Goal: Transaction & Acquisition: Purchase product/service

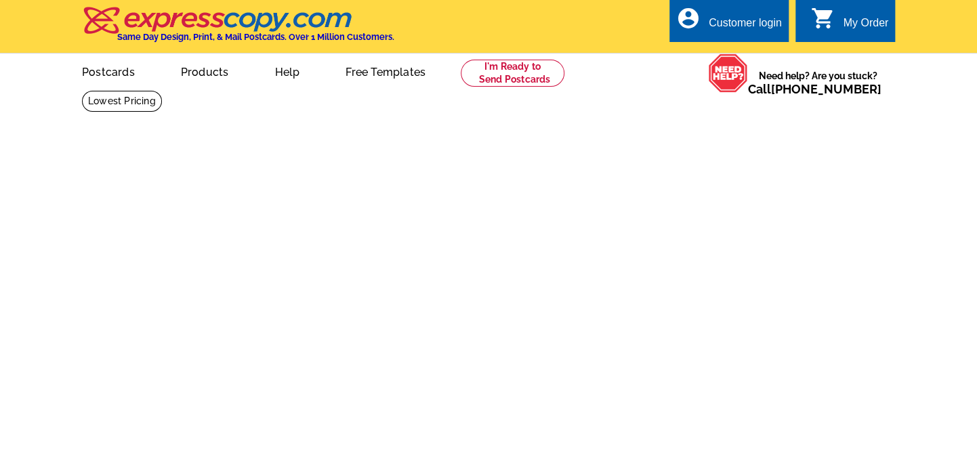
click at [111, 77] on link "Postcards" at bounding box center [108, 71] width 96 height 32
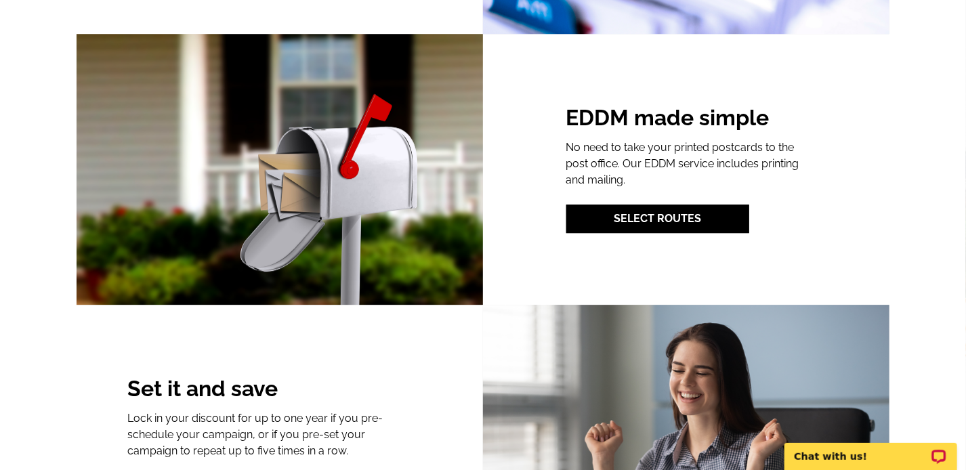
scroll to position [1829, 0]
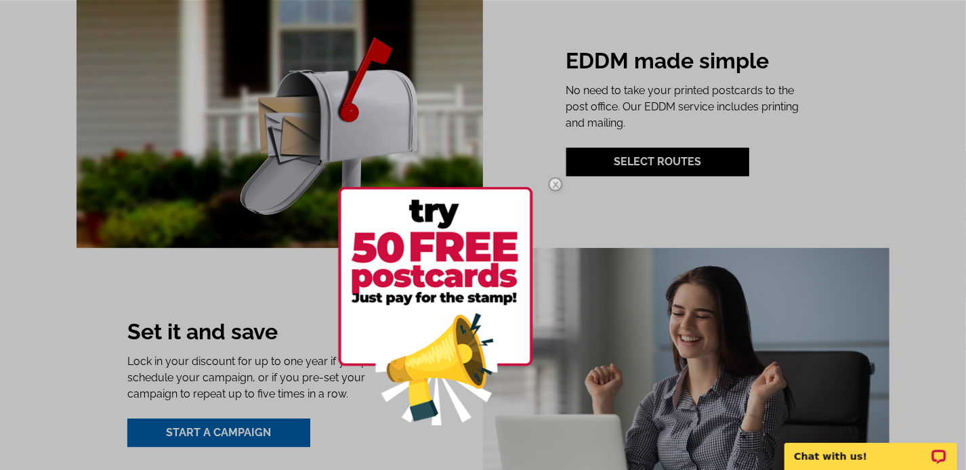
click at [553, 183] on img at bounding box center [555, 184] width 39 height 39
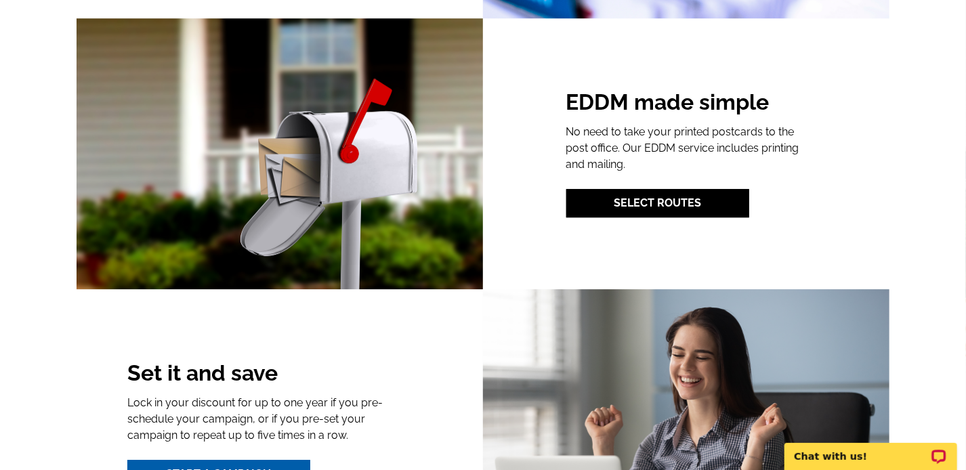
scroll to position [0, 0]
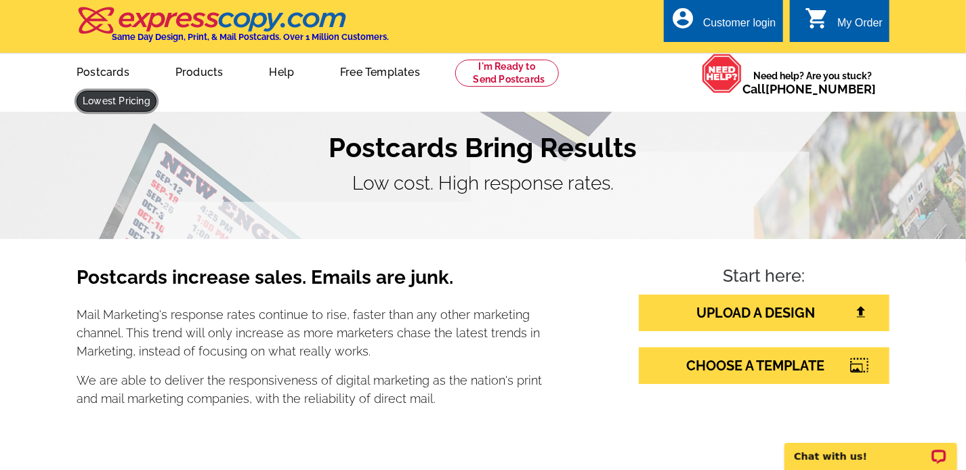
click at [156, 91] on link at bounding box center [117, 101] width 80 height 21
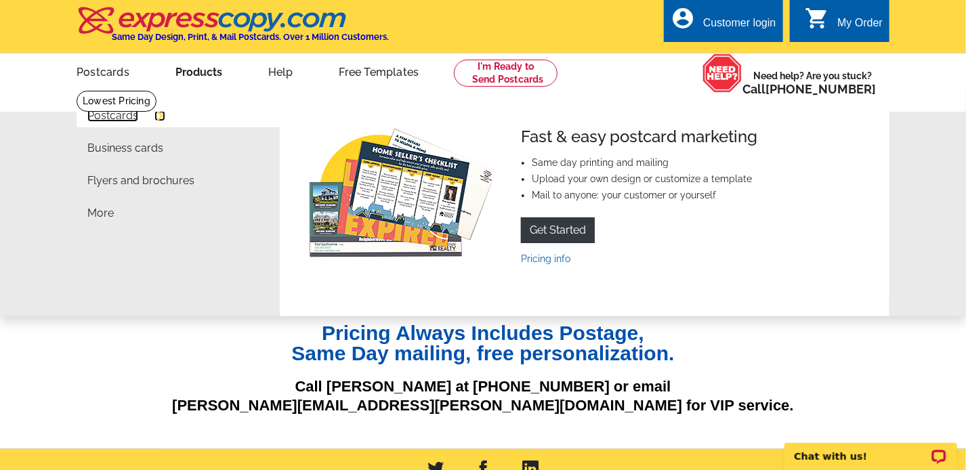
click at [127, 112] on link "Postcards" at bounding box center [112, 115] width 51 height 11
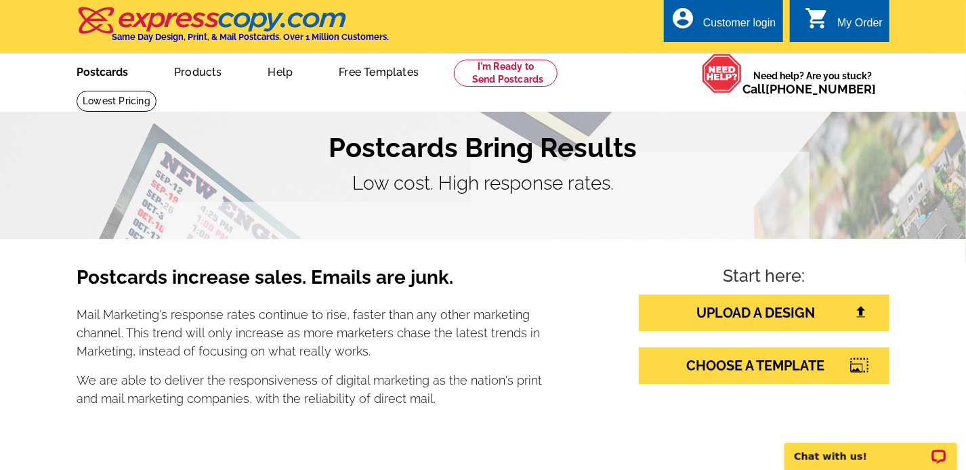
click at [111, 79] on link "Postcards" at bounding box center [102, 71] width 95 height 32
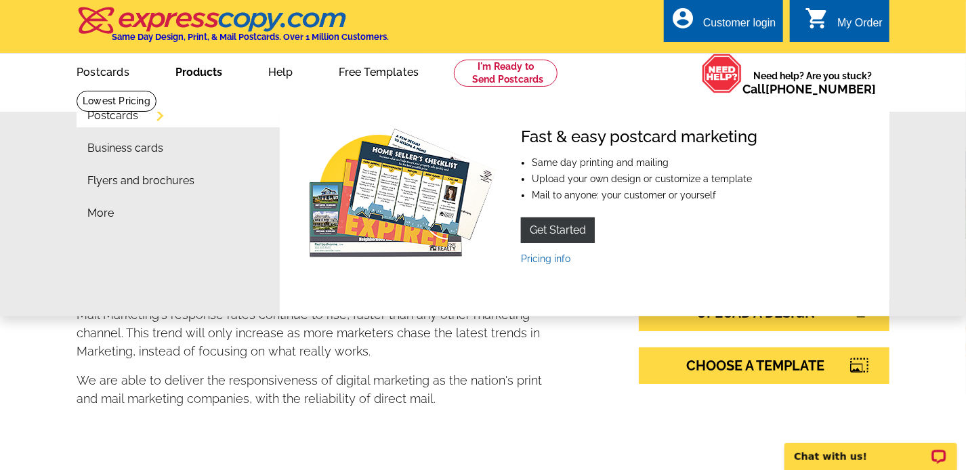
click at [190, 77] on link "Products" at bounding box center [199, 71] width 90 height 32
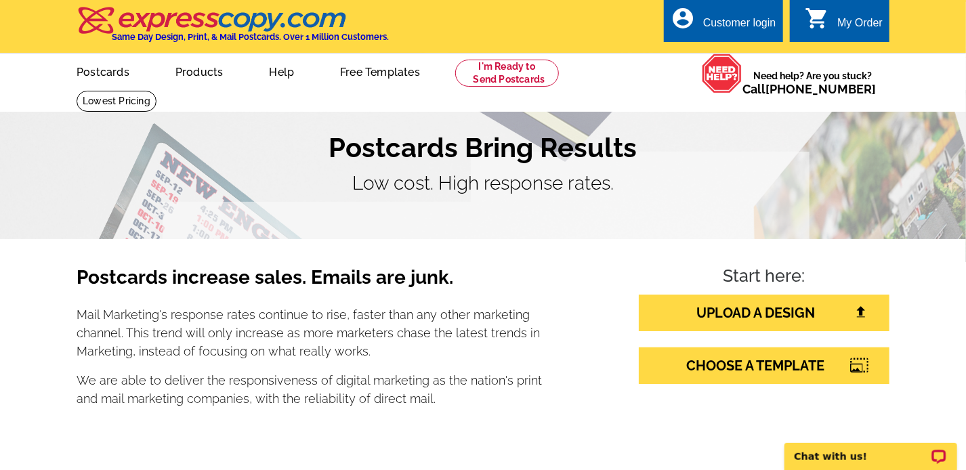
click at [192, 75] on link "Products" at bounding box center [199, 71] width 91 height 32
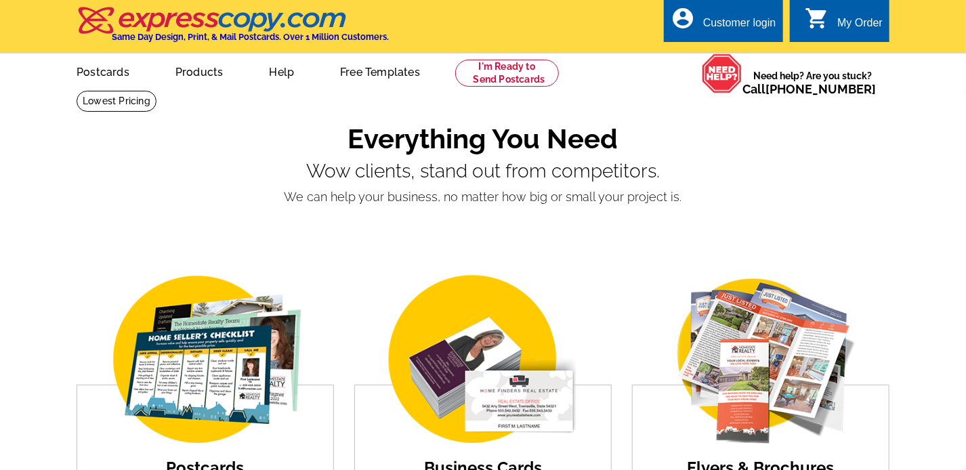
click at [547, 257] on div "Business Cards Upload Designs" at bounding box center [483, 380] width 278 height 262
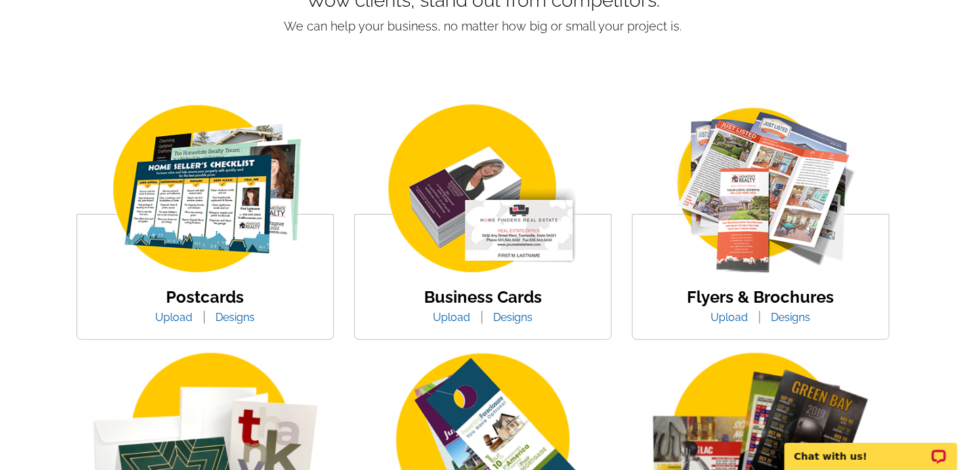
scroll to position [271, 0]
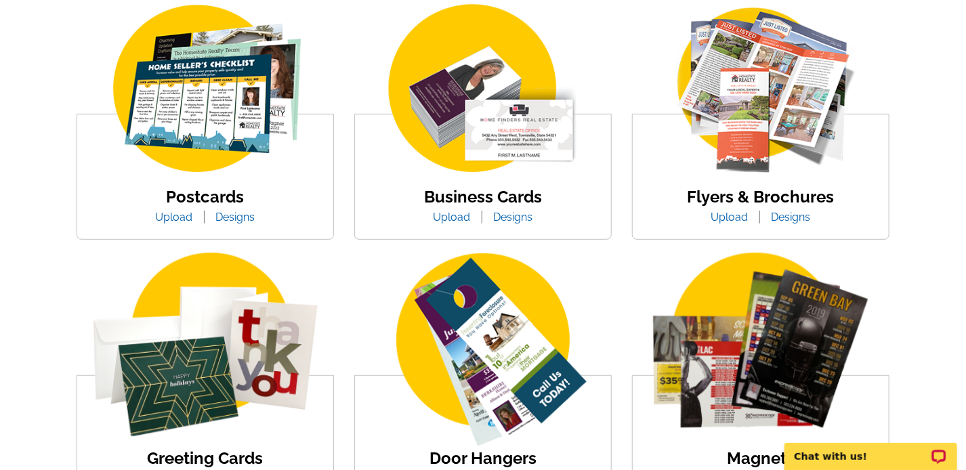
click at [217, 88] on img at bounding box center [205, 90] width 230 height 178
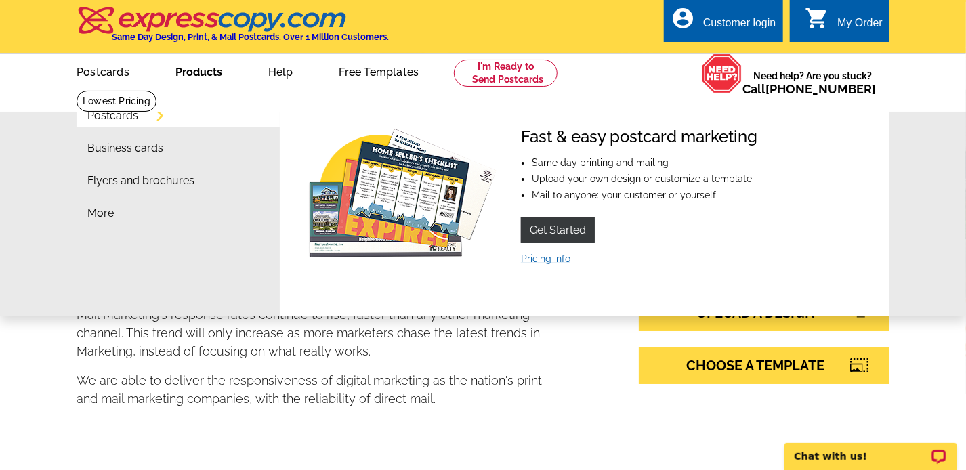
click at [539, 257] on link "Pricing info" at bounding box center [545, 258] width 49 height 11
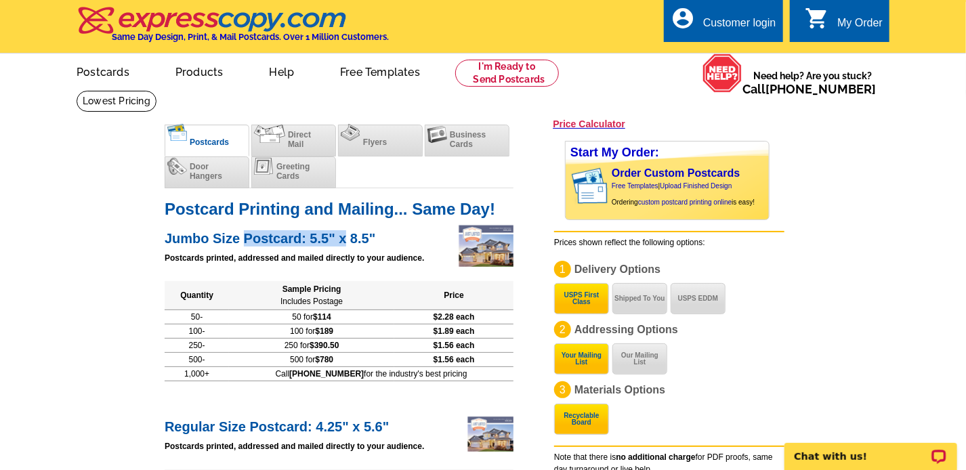
drag, startPoint x: 243, startPoint y: 241, endPoint x: 347, endPoint y: 238, distance: 103.7
click at [347, 238] on h2 "Jumbo Size Postcard: 5.5" x 8.5"" at bounding box center [339, 237] width 349 height 20
click at [379, 238] on h2 "Jumbo Size Postcard: 5.5" x 8.5"" at bounding box center [339, 237] width 349 height 20
click at [289, 136] on span "Direct Mail" at bounding box center [299, 139] width 23 height 19
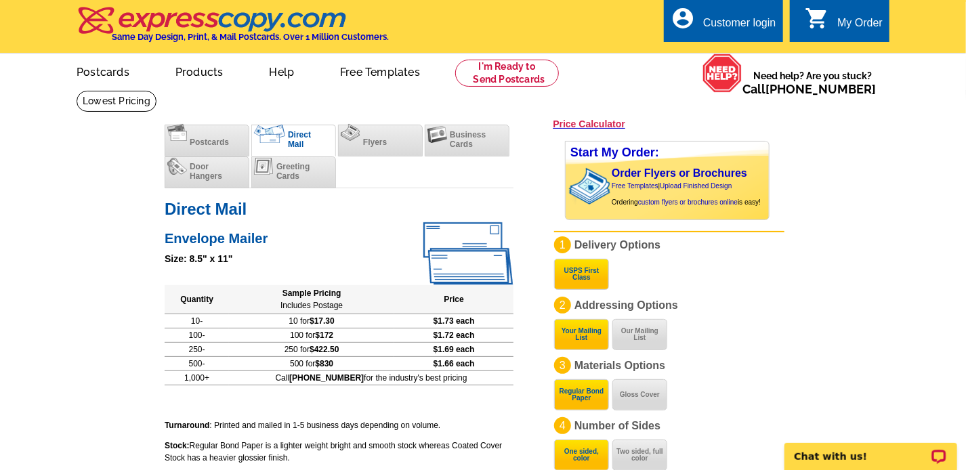
click at [217, 140] on span "Postcards" at bounding box center [209, 142] width 39 height 9
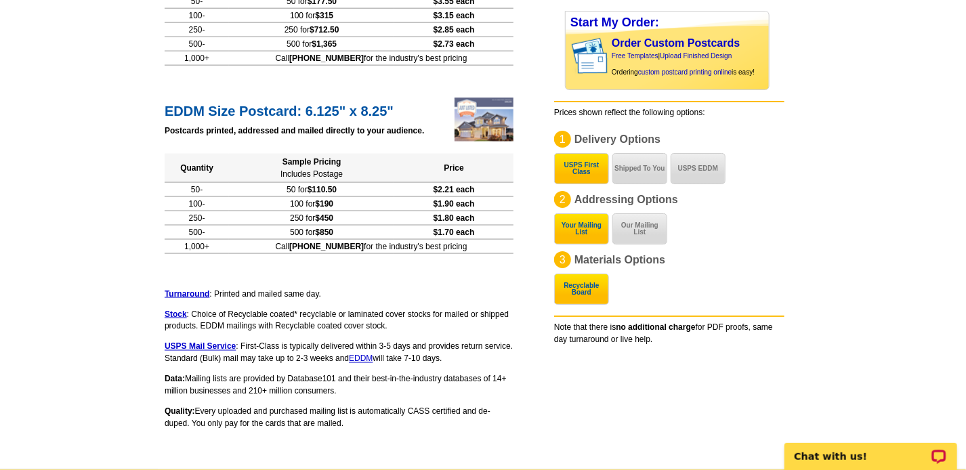
scroll to position [948, 0]
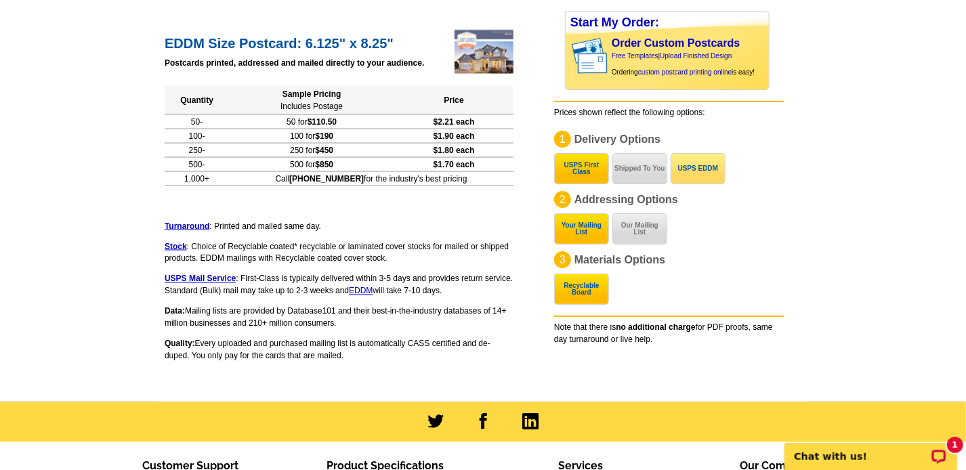
click at [700, 168] on button "USPS EDDM" at bounding box center [698, 168] width 55 height 31
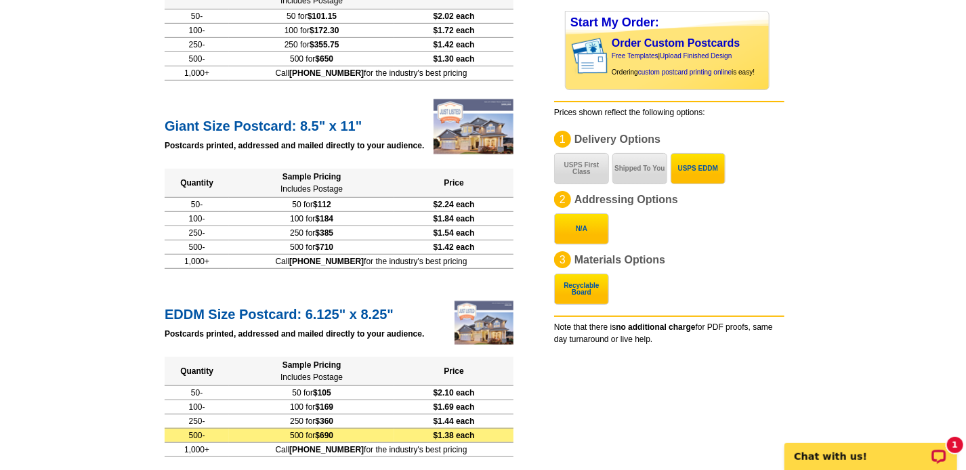
scroll to position [295, 0]
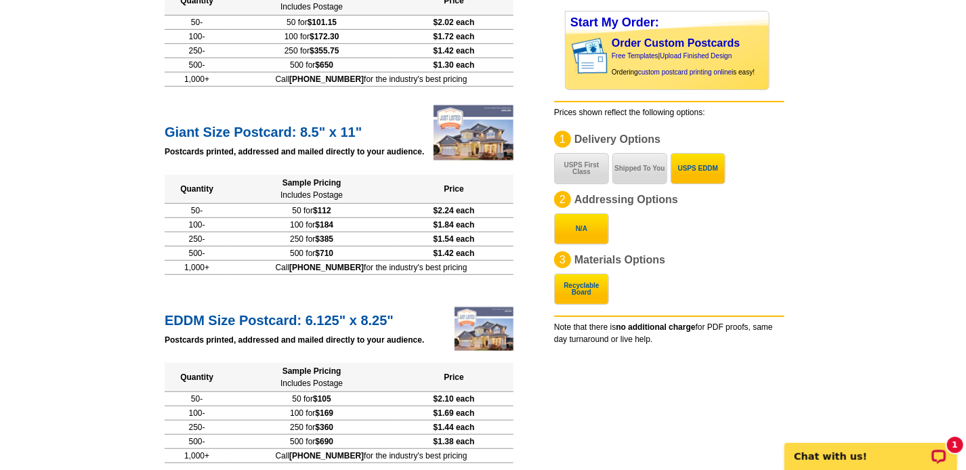
click at [564, 226] on button "N/A" at bounding box center [581, 228] width 55 height 31
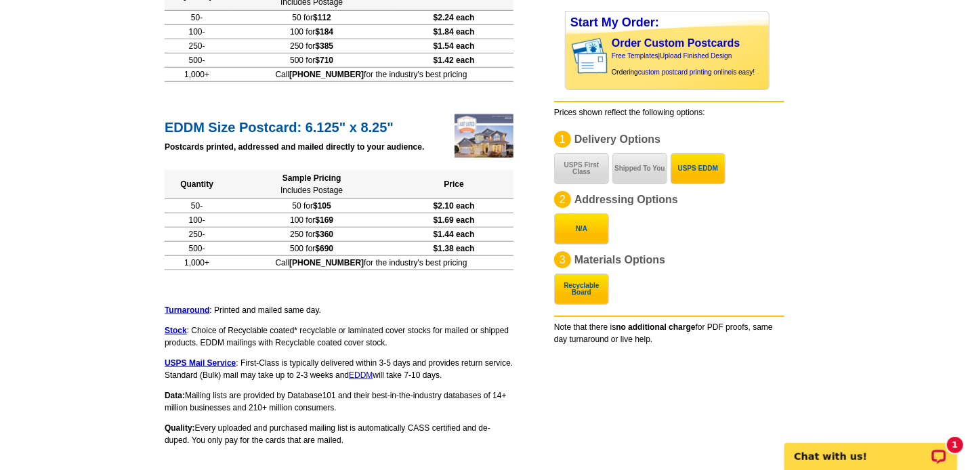
scroll to position [535, 0]
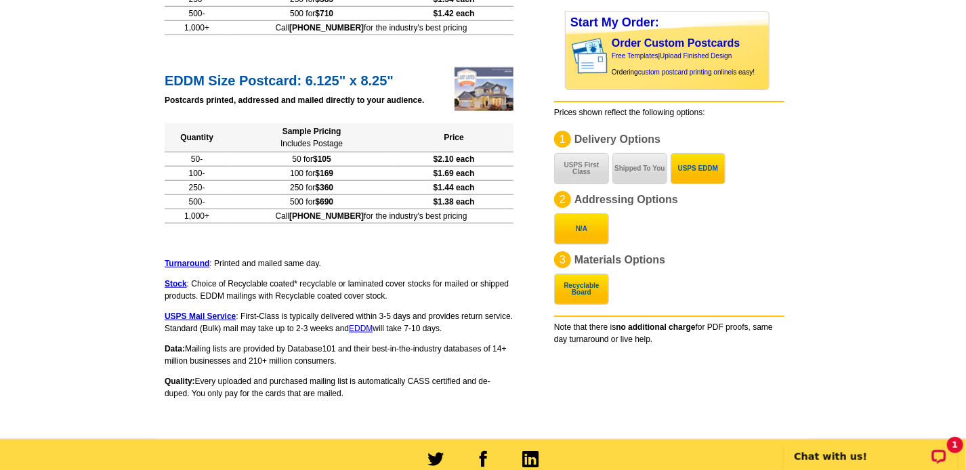
click at [579, 295] on button "Recyclable Board" at bounding box center [581, 289] width 55 height 31
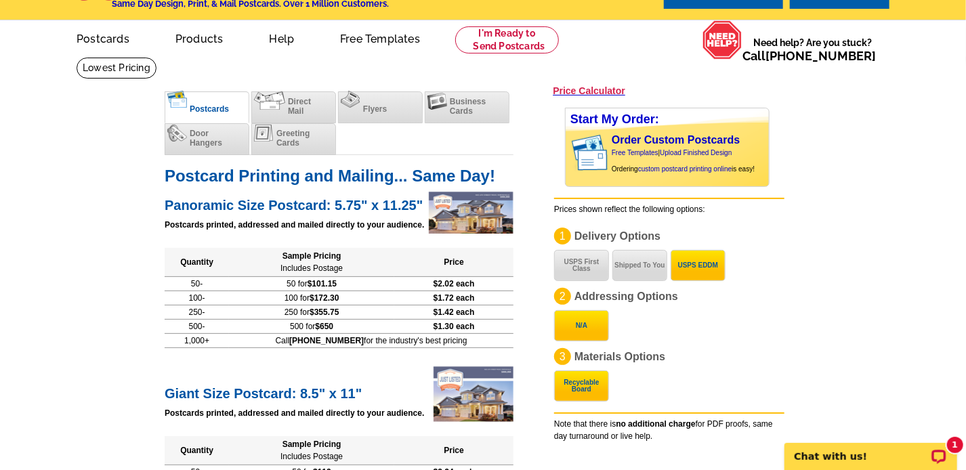
scroll to position [0, 0]
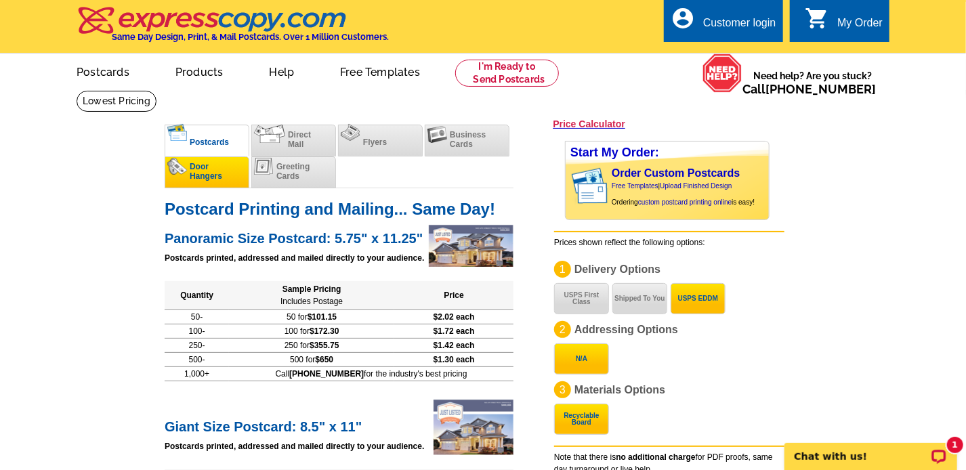
click at [238, 174] on li "Door Hangers" at bounding box center [207, 172] width 85 height 32
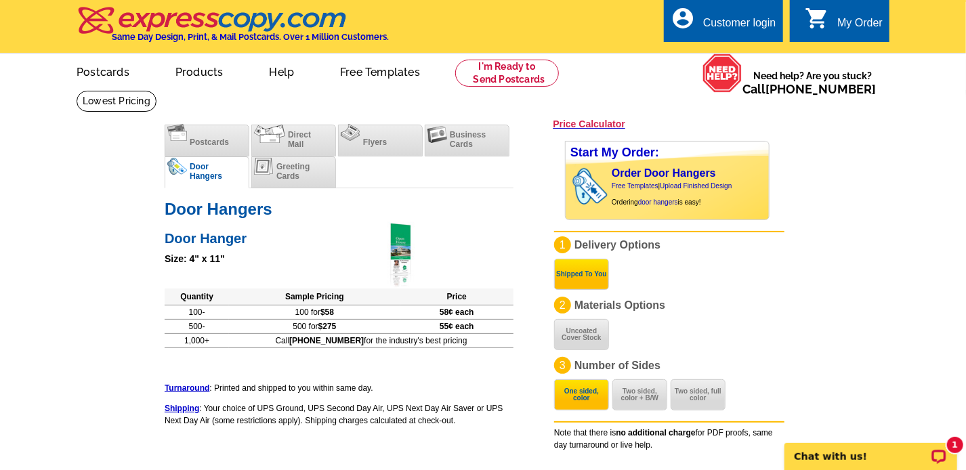
click at [795, 323] on div "Start My Order: Order Door Hangers Free Templates | Upload Finished Design Orde…" at bounding box center [681, 290] width 254 height 321
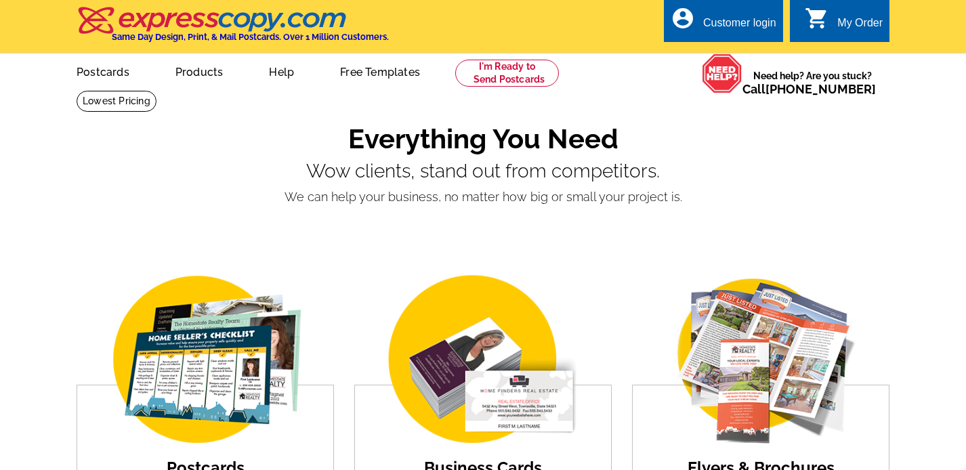
scroll to position [271, 0]
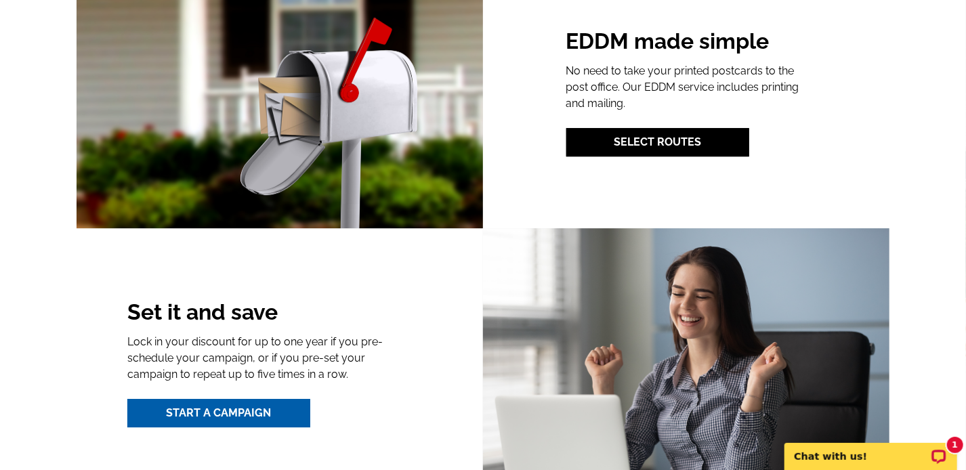
scroll to position [1897, 0]
